Goal: Task Accomplishment & Management: Manage account settings

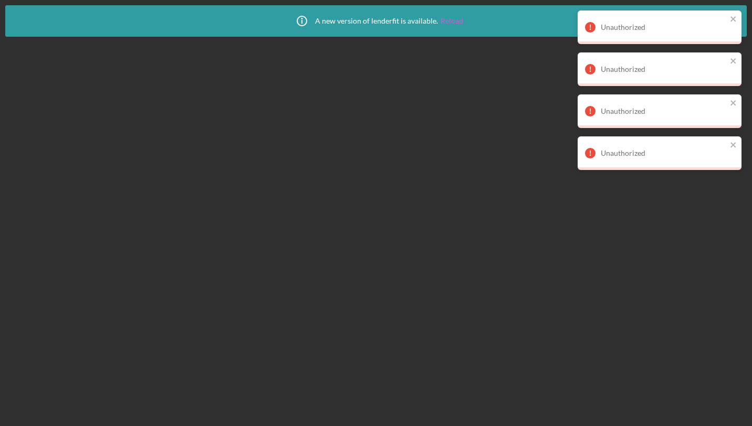
click at [458, 22] on link "Reload" at bounding box center [451, 21] width 23 height 8
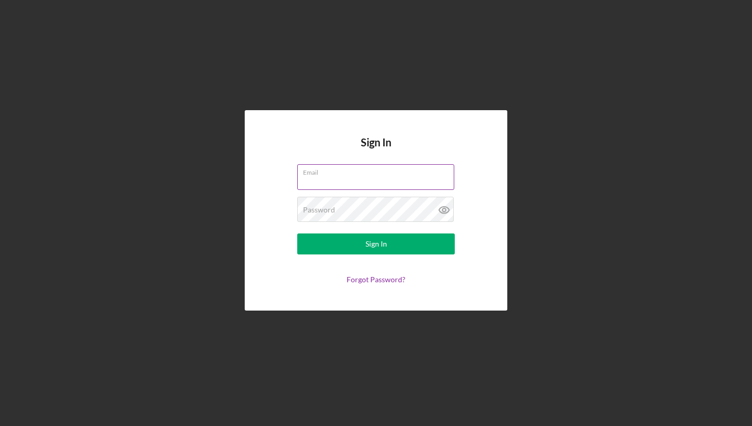
click at [368, 178] on input "Email" at bounding box center [375, 176] width 157 height 25
type input "[EMAIL_ADDRESS][DOMAIN_NAME]"
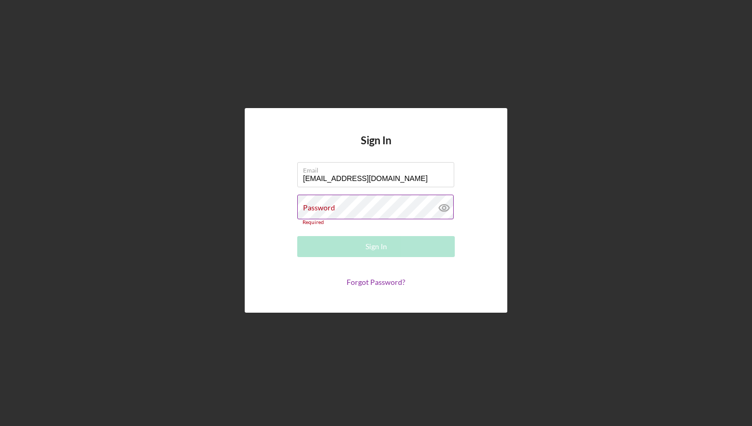
click at [444, 213] on icon at bounding box center [444, 208] width 26 height 26
click at [412, 184] on input "[EMAIL_ADDRESS][DOMAIN_NAME]" at bounding box center [375, 174] width 157 height 25
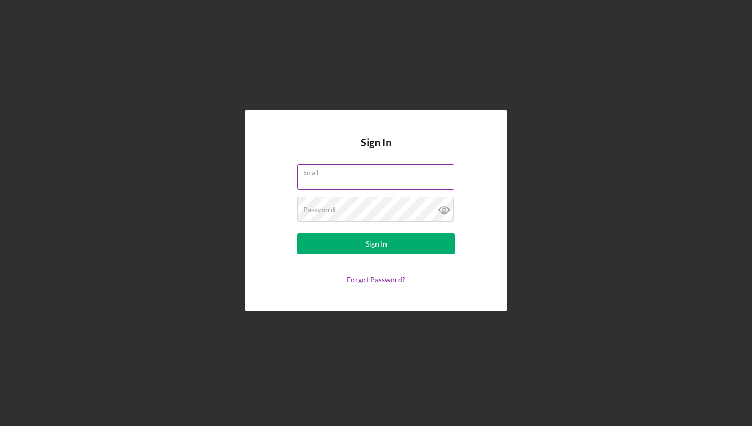
click at [359, 180] on input "Email" at bounding box center [375, 176] width 157 height 25
type input "[EMAIL_ADDRESS][DOMAIN_NAME]"
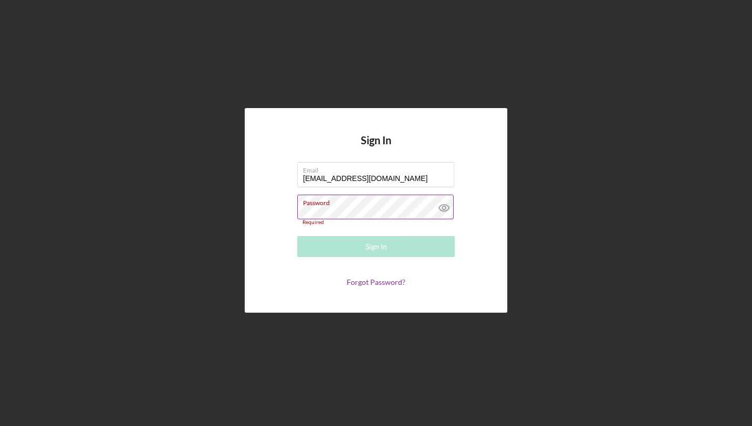
click at [395, 204] on div "Password Required" at bounding box center [375, 210] width 157 height 31
click at [437, 217] on icon at bounding box center [444, 208] width 26 height 26
click at [334, 204] on div "Password Required" at bounding box center [375, 210] width 157 height 31
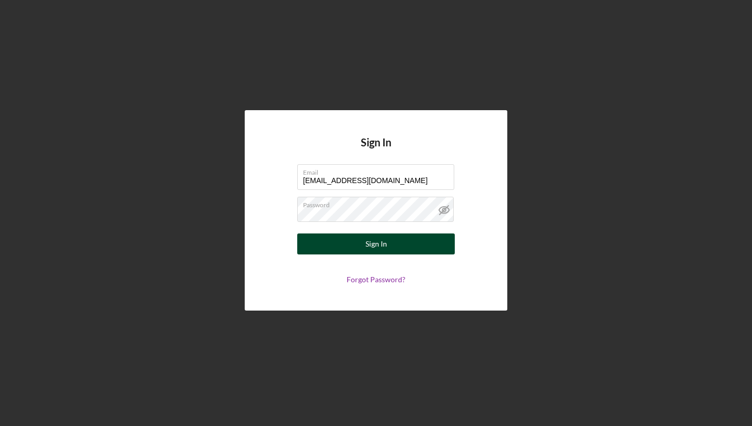
drag, startPoint x: 387, startPoint y: 246, endPoint x: 379, endPoint y: 249, distance: 9.0
click at [387, 245] on button "Sign In" at bounding box center [375, 244] width 157 height 21
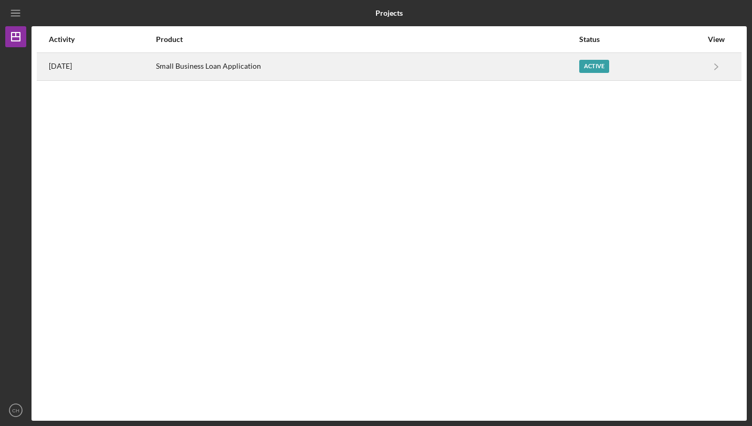
click at [603, 64] on div "Active" at bounding box center [594, 66] width 30 height 13
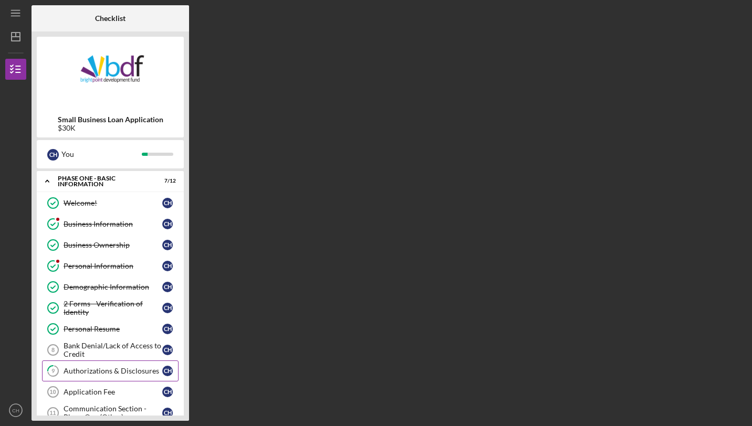
drag, startPoint x: 153, startPoint y: 297, endPoint x: 118, endPoint y: 363, distance: 75.2
click at [118, 363] on link "9 Authorizations & Disclosures C H" at bounding box center [110, 371] width 136 height 21
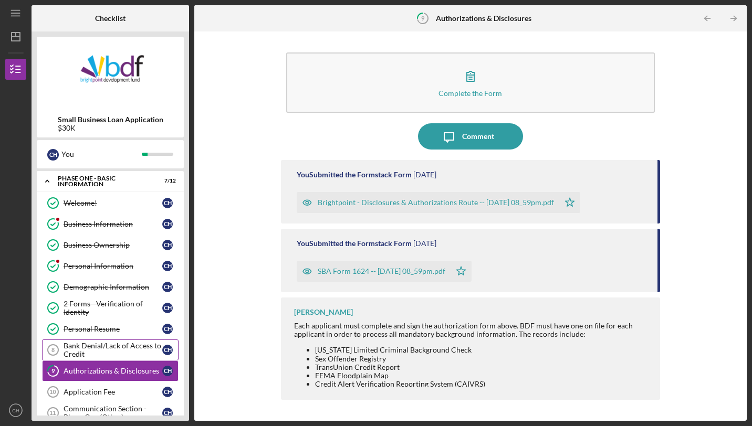
click at [137, 342] on div "Bank Denial/Lack of Access to Credit" at bounding box center [113, 350] width 99 height 17
